Goal: Obtain resource: Download file/media

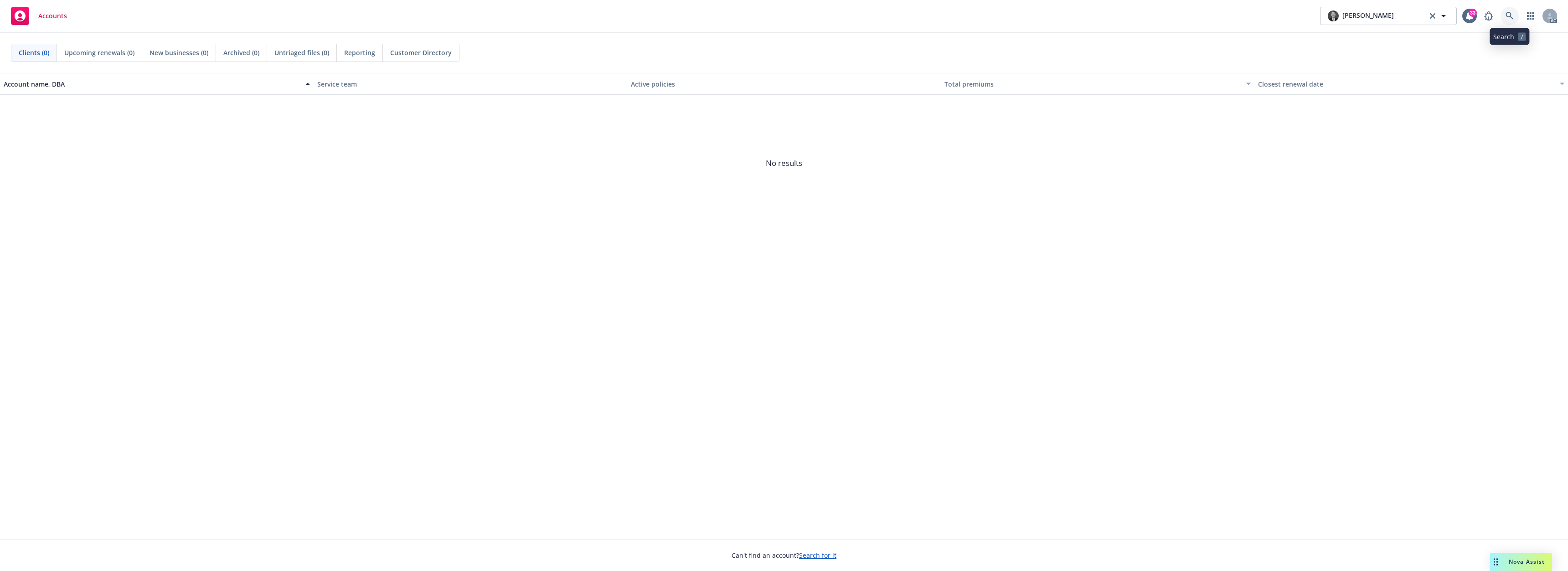
click at [1505, 16] on link at bounding box center [1510, 16] width 18 height 18
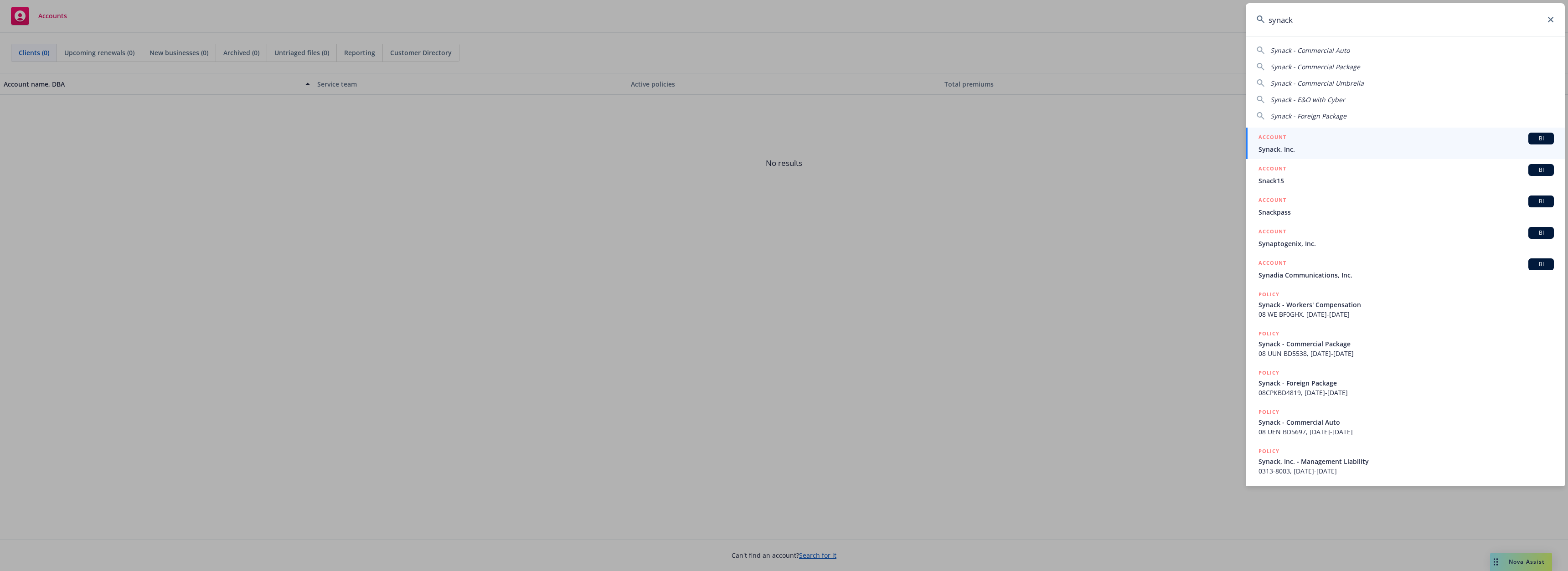
type input "synack"
click at [1300, 142] on div "ACCOUNT BI" at bounding box center [1406, 138] width 295 height 12
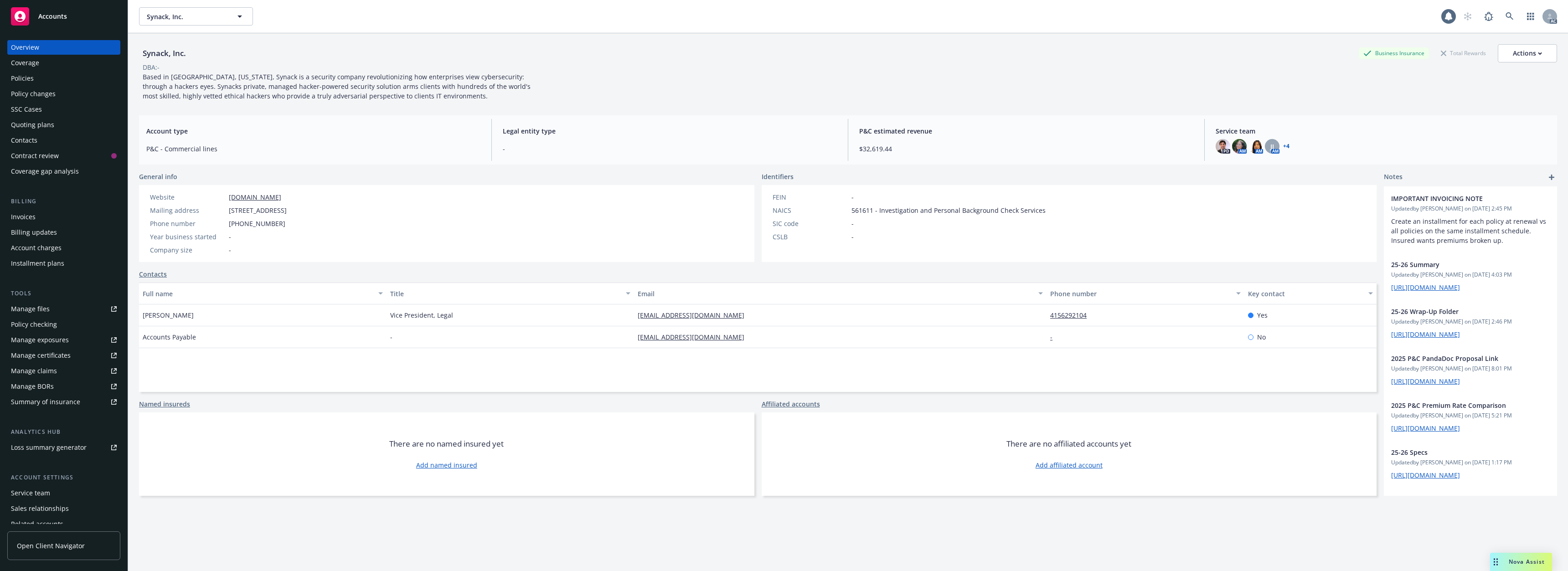
click at [38, 80] on div "Policies" at bounding box center [64, 79] width 106 height 15
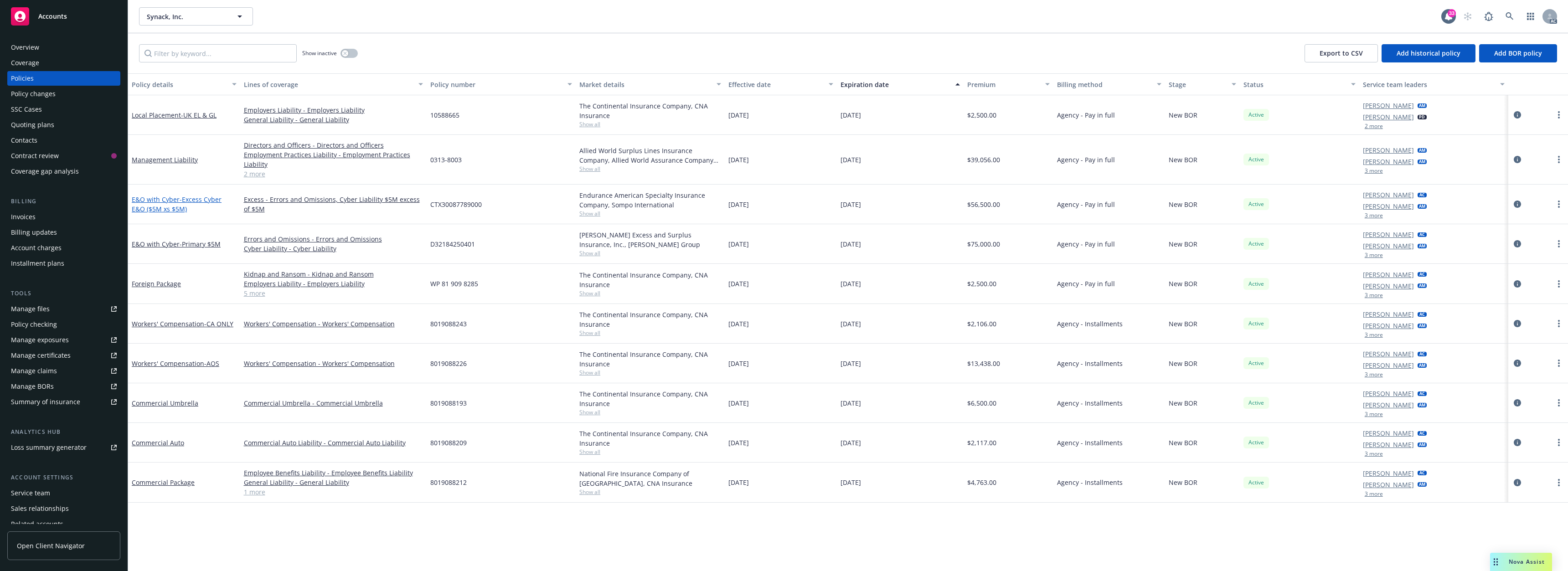
click at [168, 203] on div "E&O with Cyber - Excess Cyber E&O ($5M xs $5M)" at bounding box center [184, 204] width 105 height 19
click at [173, 244] on link "E&O with Cyber - Primary $5M" at bounding box center [176, 244] width 89 height 9
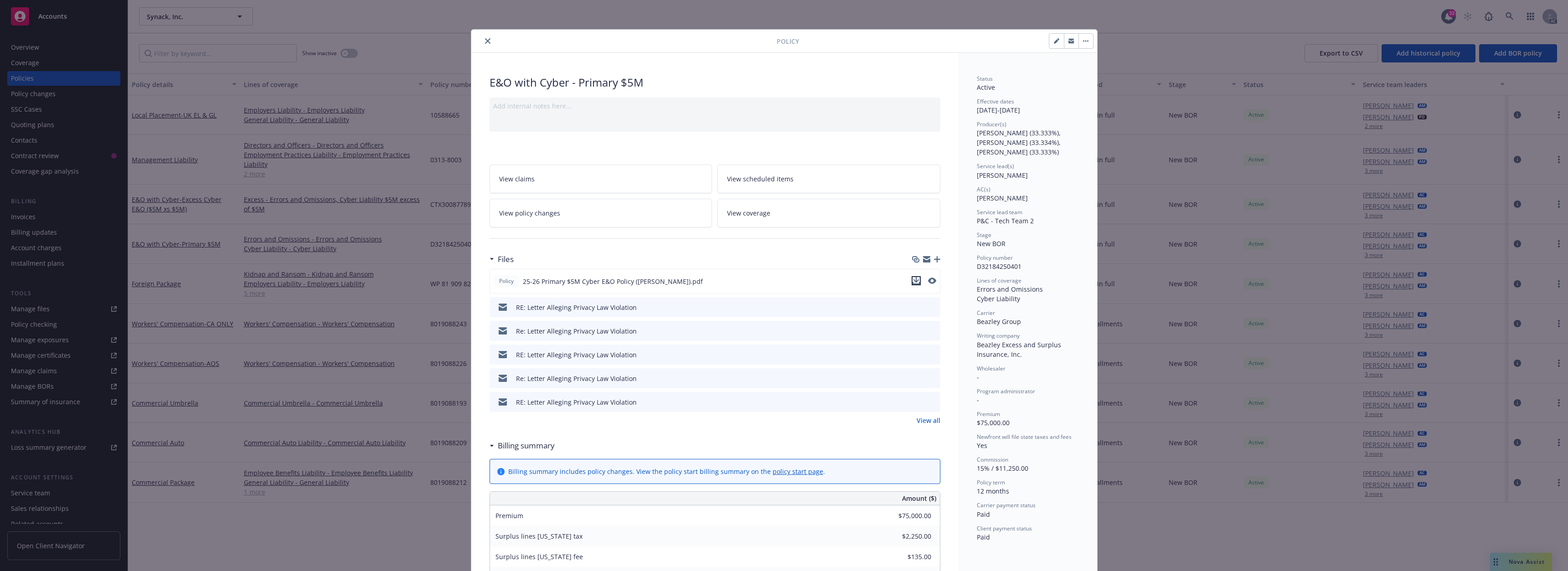
click at [915, 282] on icon "download file" at bounding box center [916, 281] width 7 height 7
click at [485, 40] on icon "close" at bounding box center [488, 41] width 5 height 5
